Goal: Download file/media

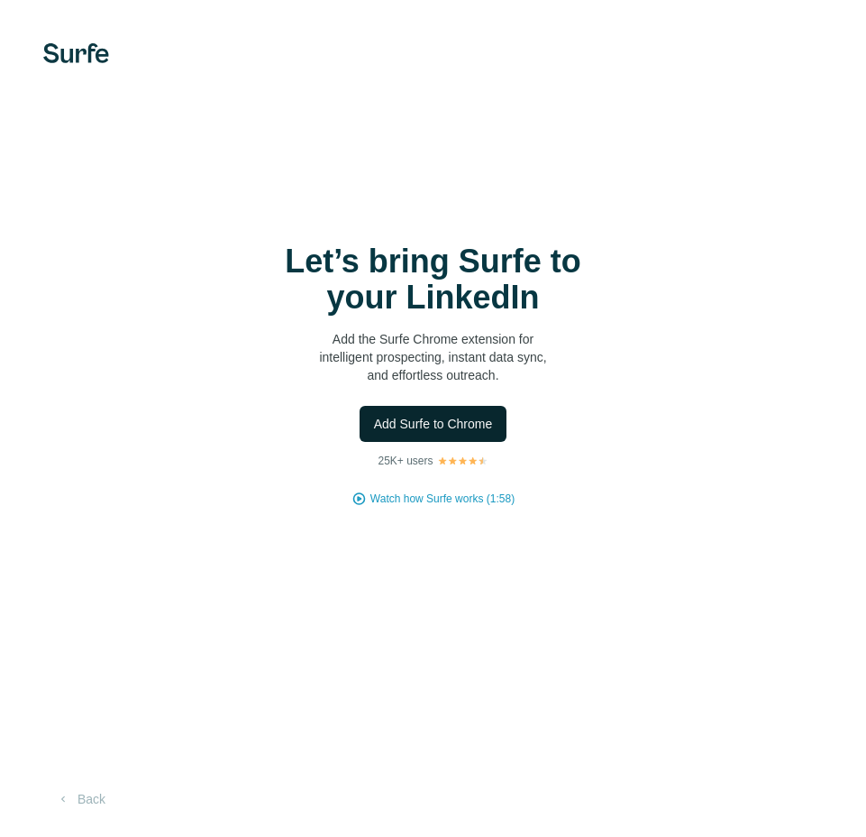
click at [450, 430] on span "Add Surfe to Chrome" at bounding box center [433, 424] width 119 height 18
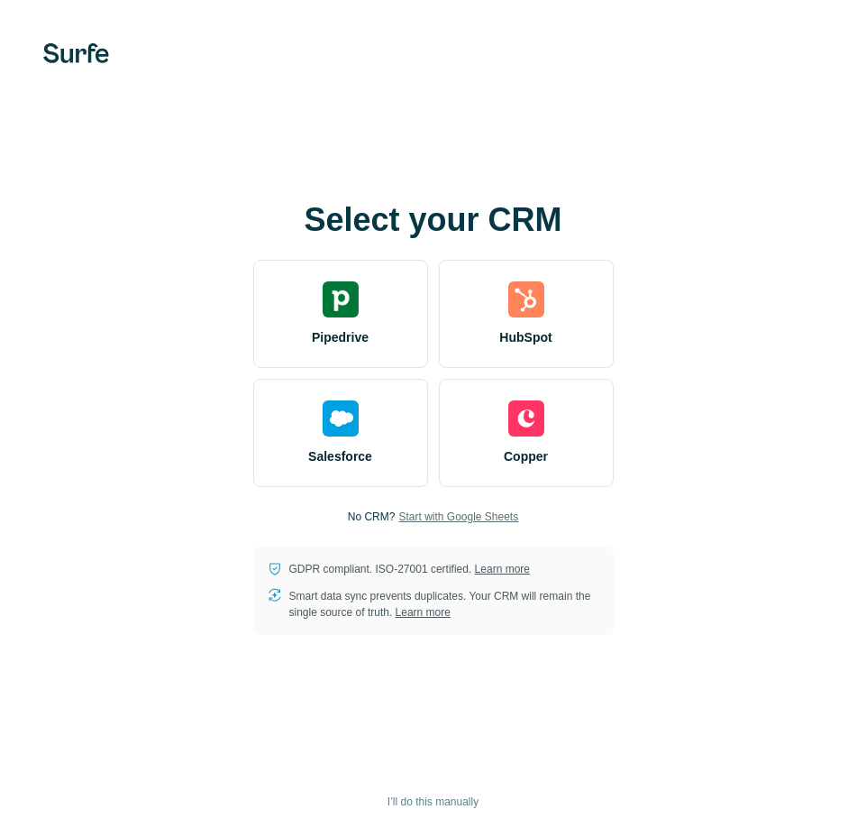
click at [445, 520] on span "Start with Google Sheets" at bounding box center [458, 516] width 120 height 16
click at [463, 518] on span "Start with Google Sheets" at bounding box center [458, 516] width 120 height 16
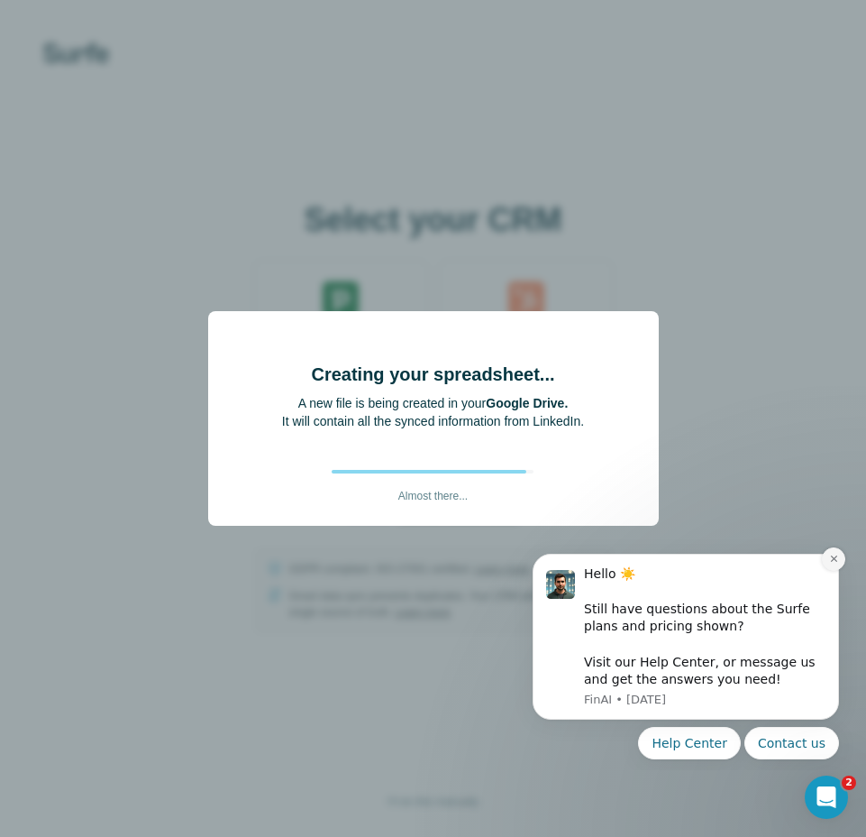
click at [832, 558] on icon "Dismiss notification" at bounding box center [834, 559] width 10 height 10
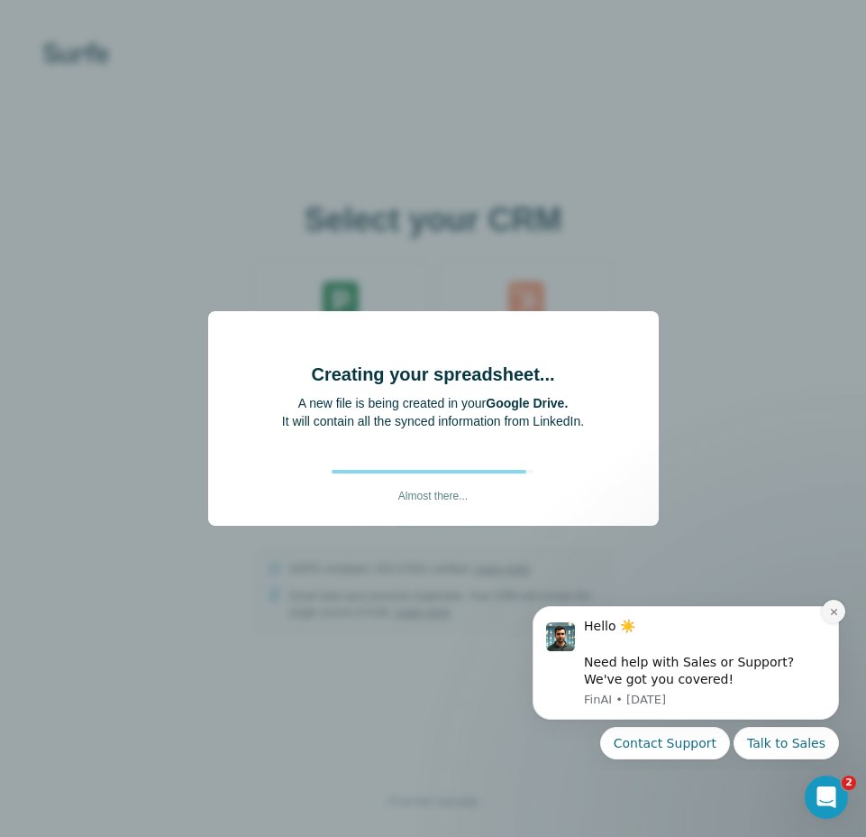
click at [833, 607] on icon "Dismiss notification" at bounding box center [834, 612] width 10 height 10
